Goal: Task Accomplishment & Management: Use online tool/utility

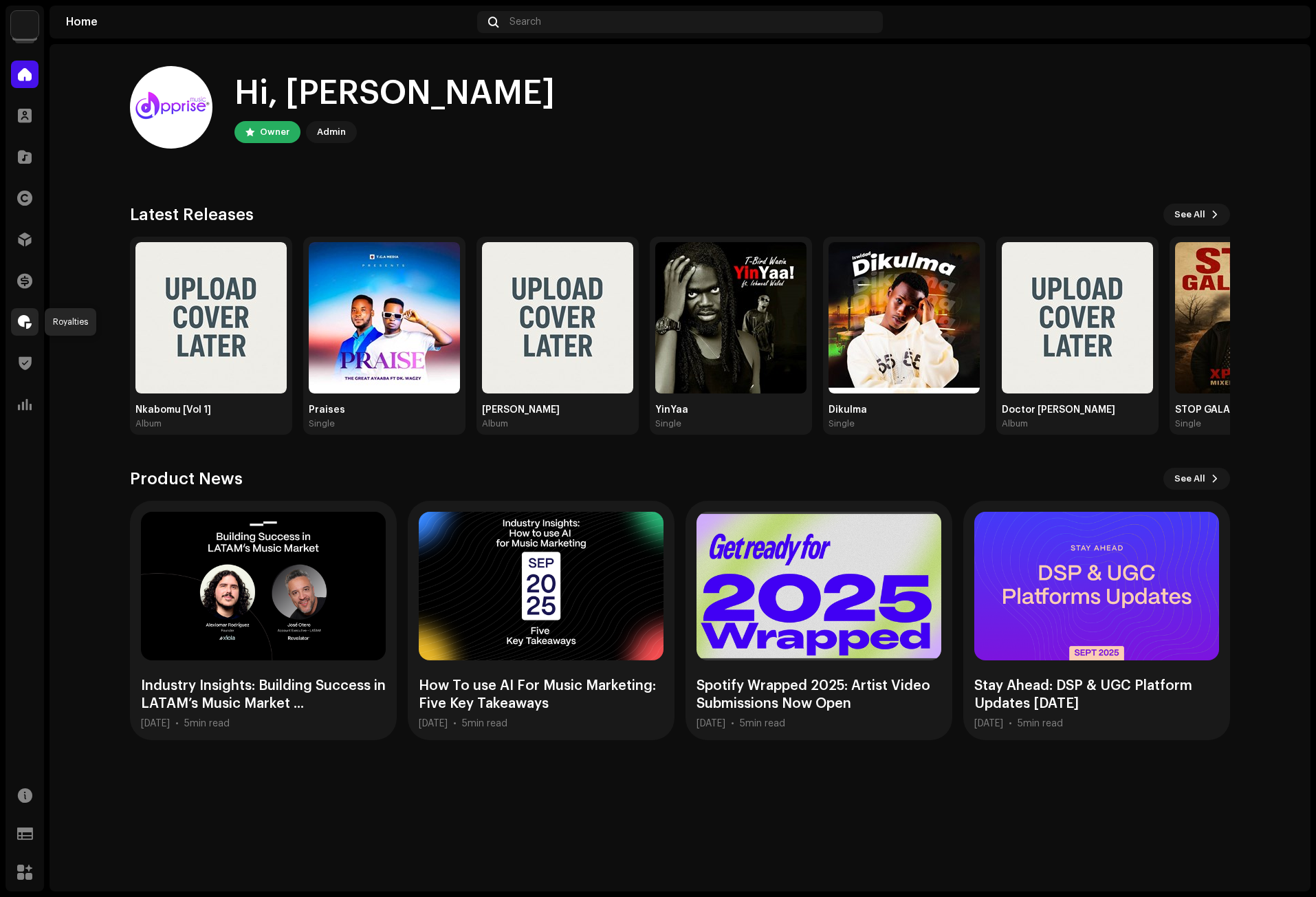
click at [23, 318] on span at bounding box center [24, 321] width 14 height 11
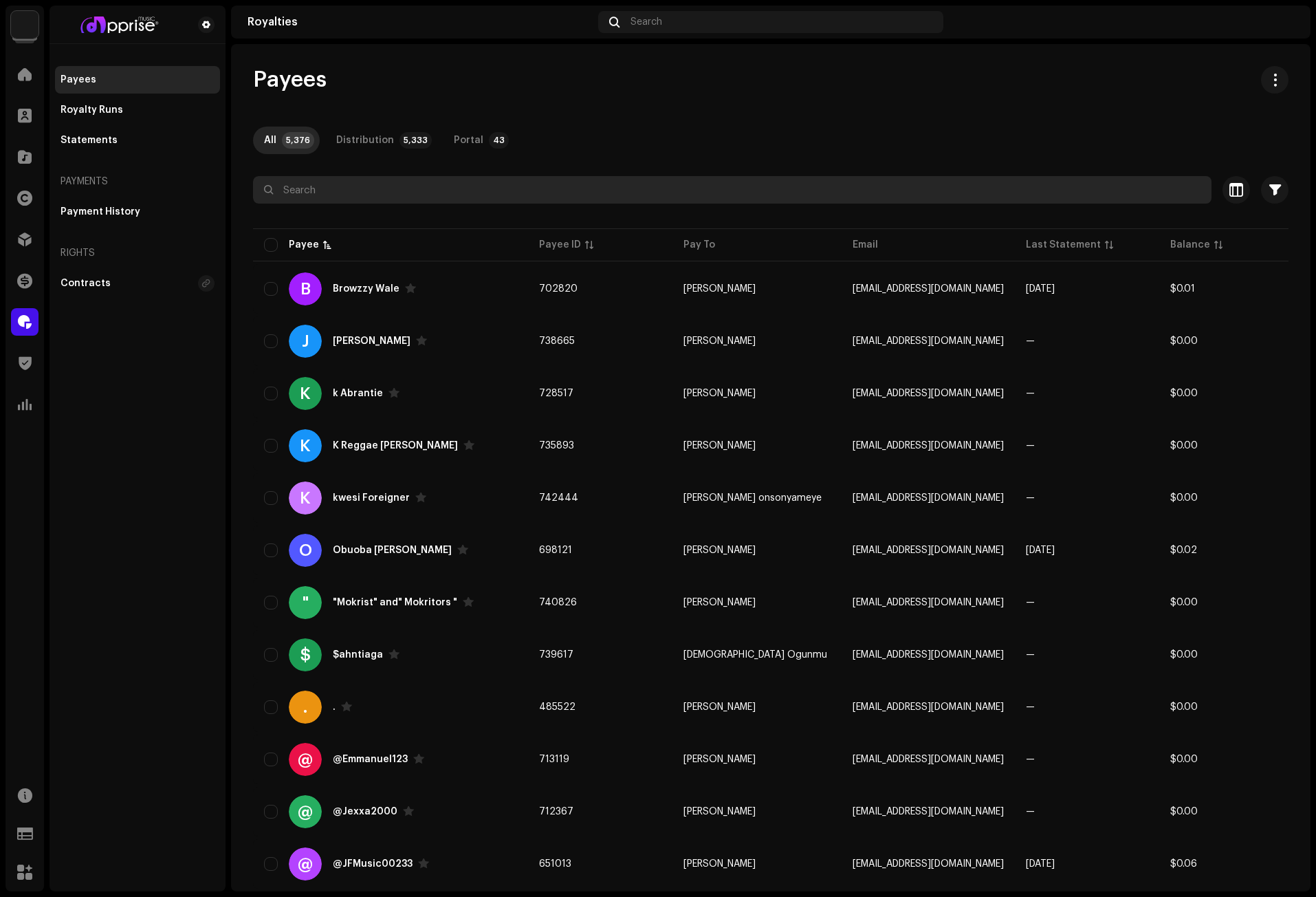
paste input "[PERSON_NAME]"
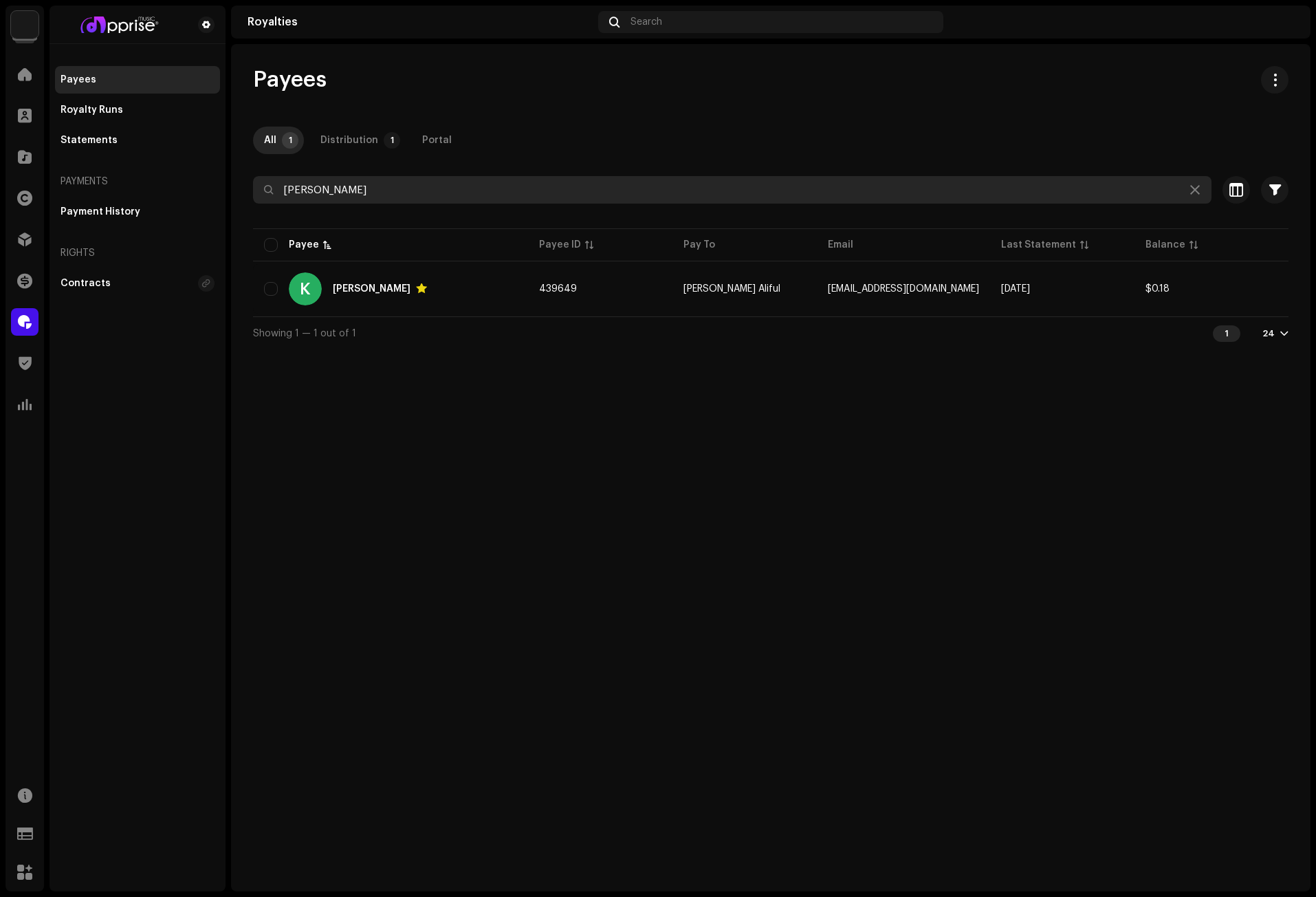
type input "[PERSON_NAME]"
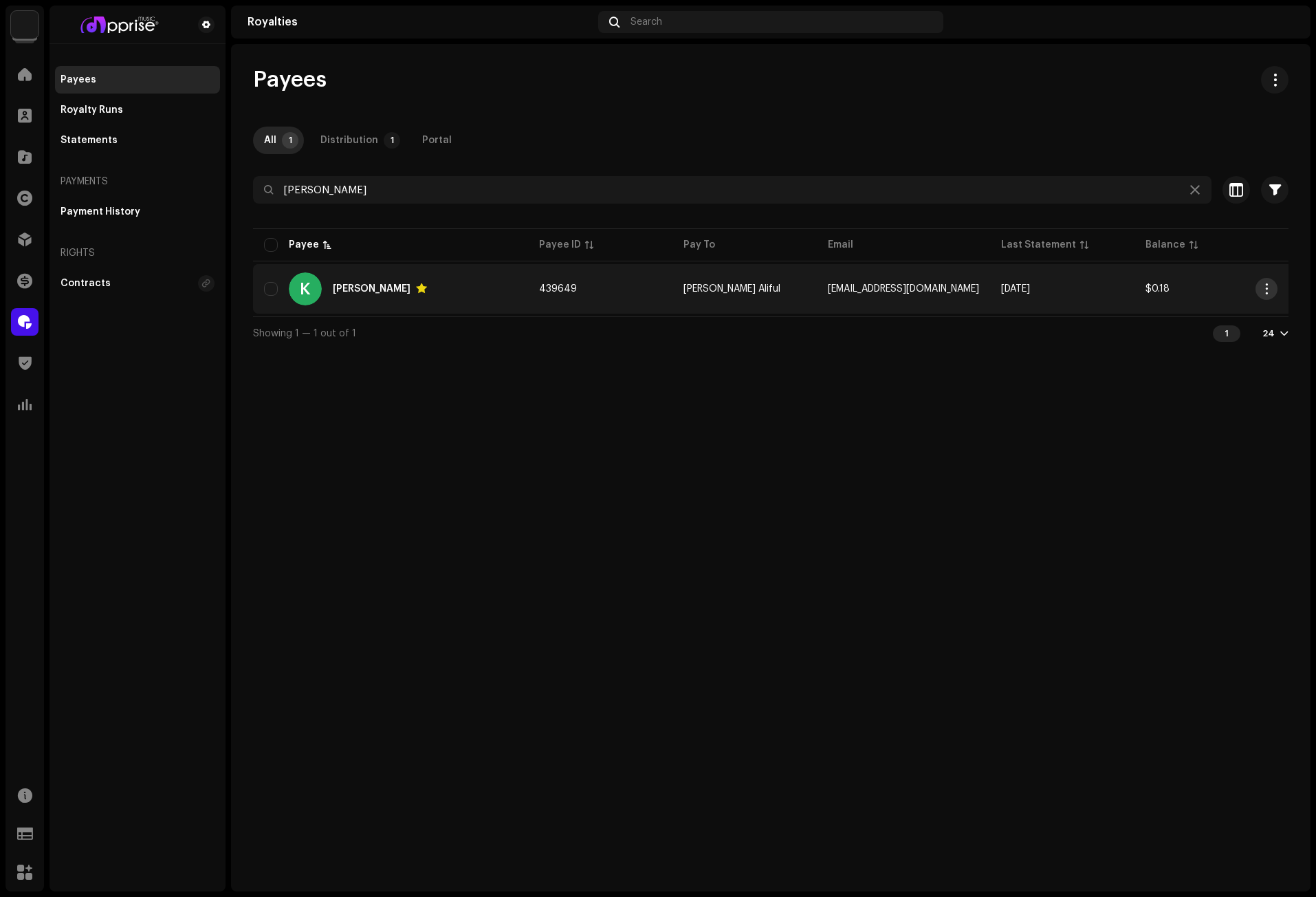
click at [1268, 288] on span "button" at bounding box center [1266, 288] width 10 height 11
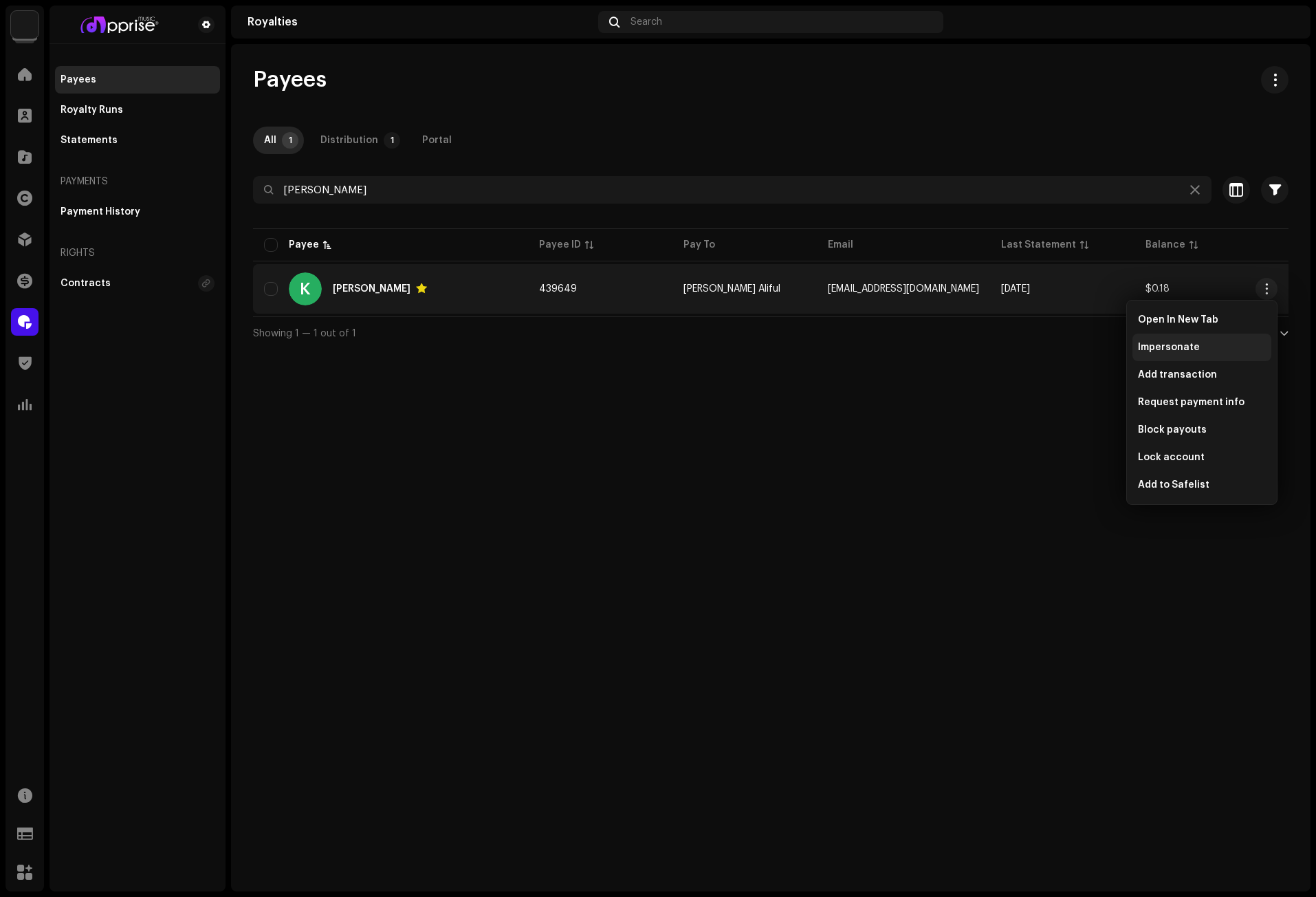
click at [1178, 340] on div "Impersonate" at bounding box center [1201, 347] width 139 height 27
